Goal: Task Accomplishment & Management: Use online tool/utility

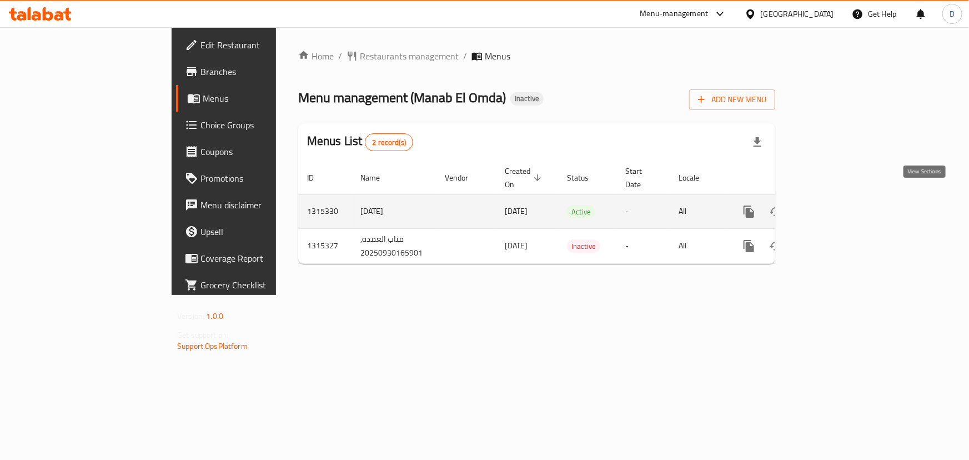
click at [836, 205] on icon "enhanced table" at bounding box center [829, 211] width 13 height 13
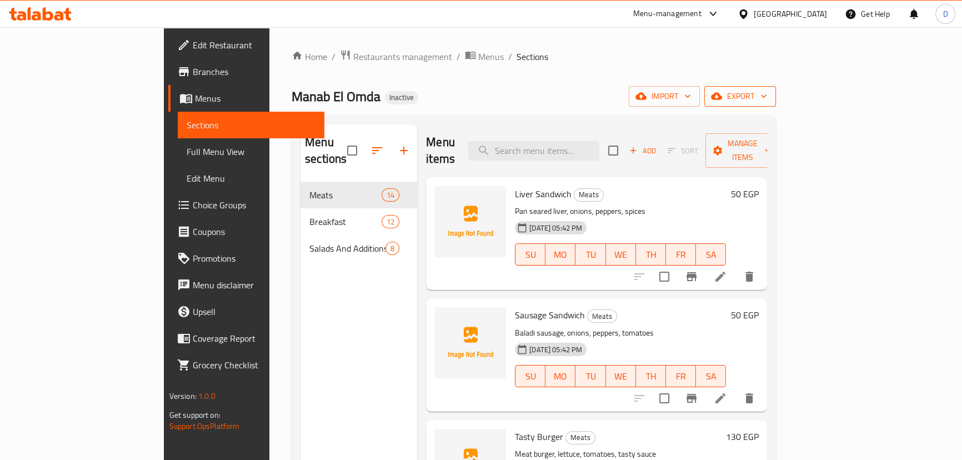
click at [767, 96] on span "export" at bounding box center [740, 96] width 54 height 14
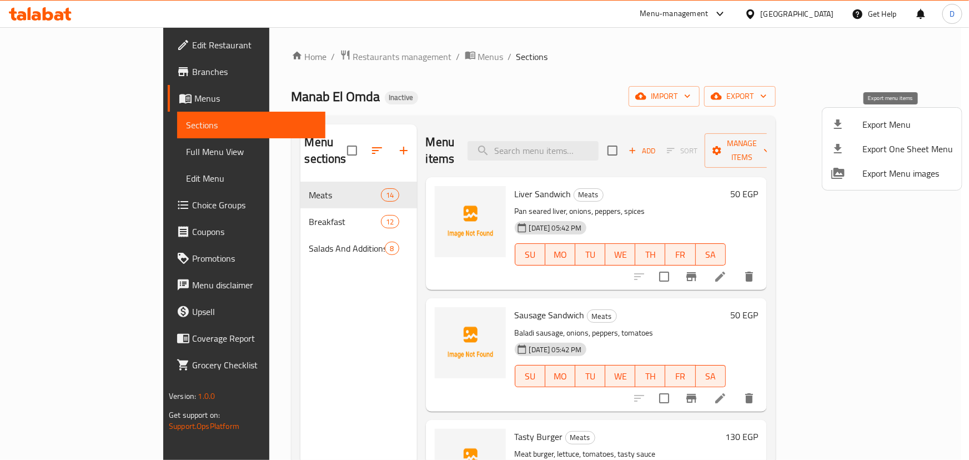
click at [888, 118] on span "Export Menu" at bounding box center [908, 124] width 91 height 13
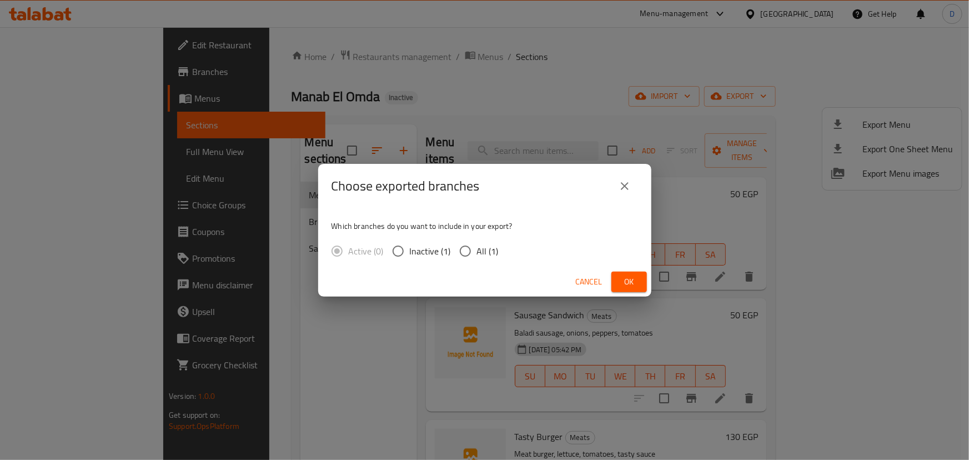
click at [459, 249] on input "All (1)" at bounding box center [465, 250] width 23 height 23
radio input "true"
click at [620, 279] on span "Ok" at bounding box center [629, 282] width 18 height 14
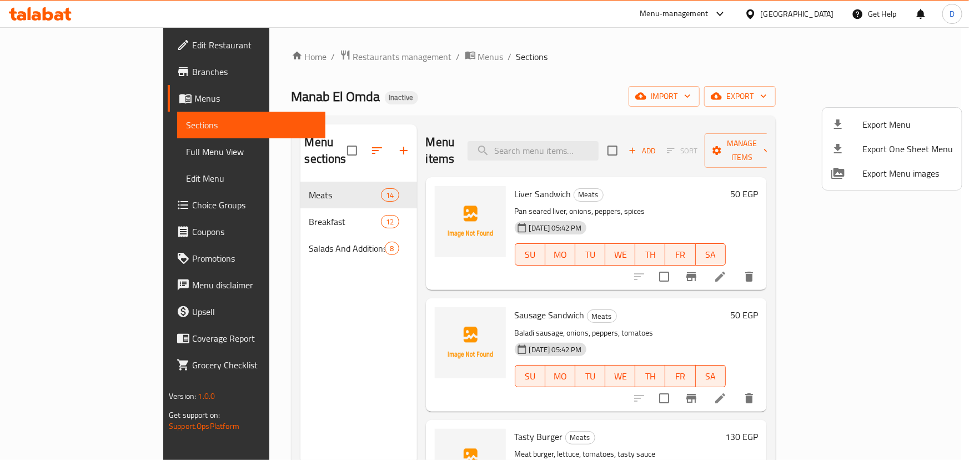
click at [102, 158] on div at bounding box center [484, 230] width 969 height 460
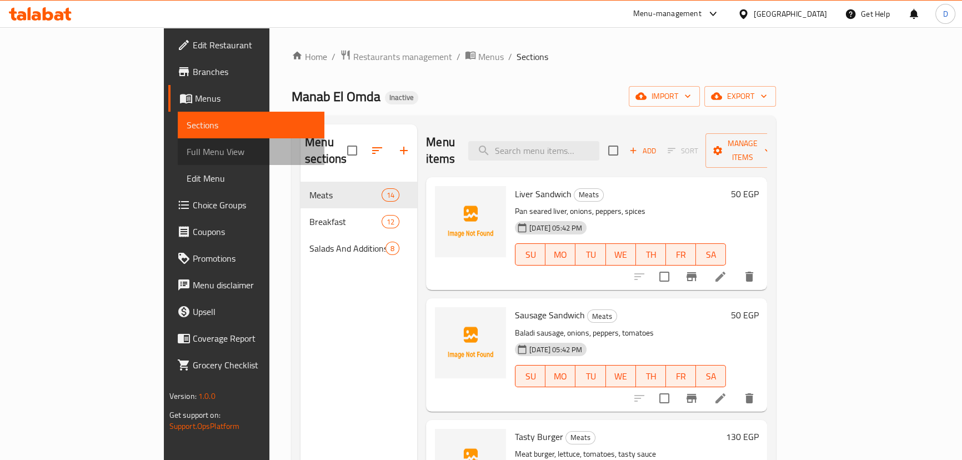
click at [178, 158] on link "Full Menu View" at bounding box center [251, 151] width 147 height 27
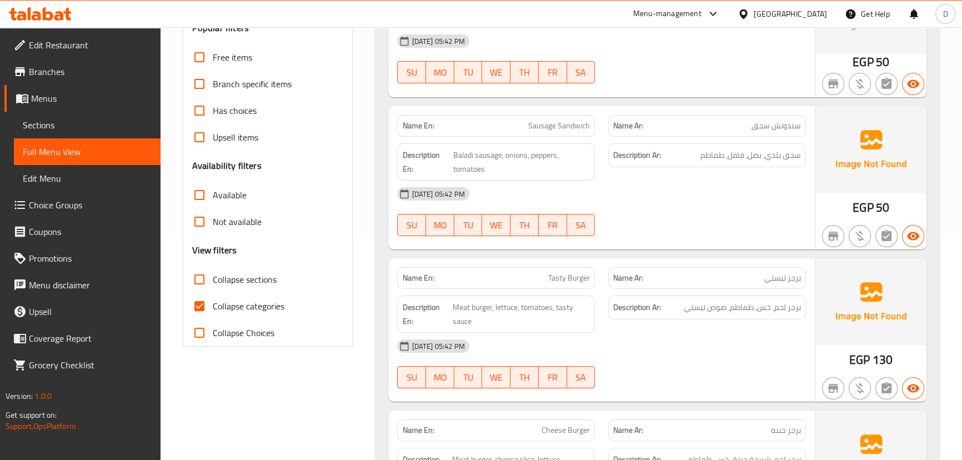
scroll to position [252, 0]
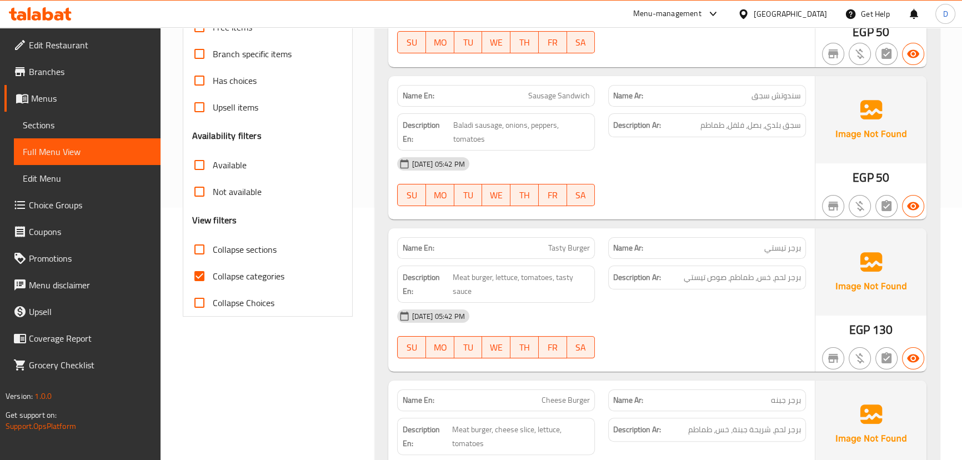
click at [227, 276] on span "Collapse categories" at bounding box center [249, 275] width 72 height 13
click at [213, 276] on input "Collapse categories" at bounding box center [199, 276] width 27 height 27
checkbox input "false"
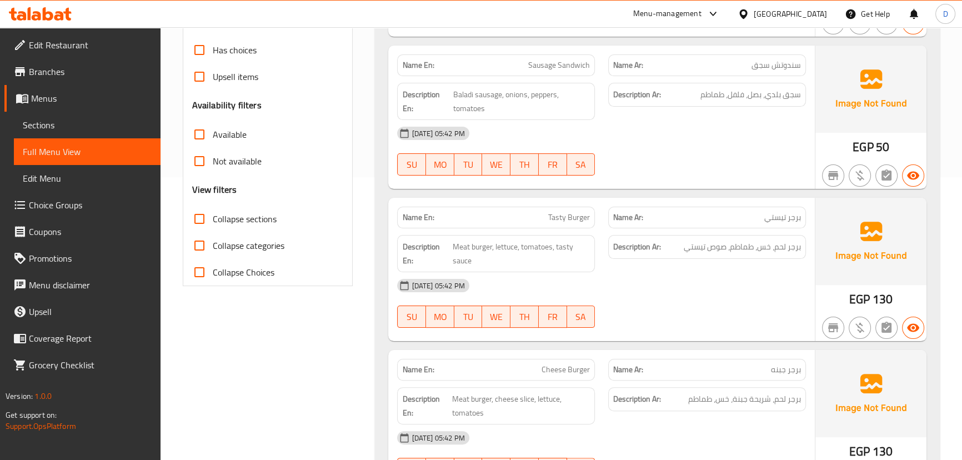
scroll to position [303, 0]
